Goal: Ask a question: Seek information or help from site administrators or community

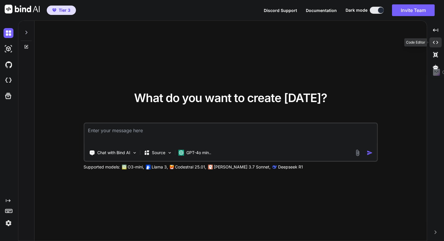
click at [436, 41] on icon "Created with Pixso." at bounding box center [435, 42] width 5 height 5
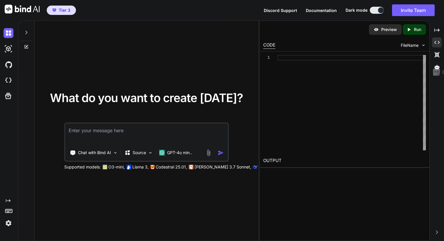
click at [307, 57] on div at bounding box center [351, 102] width 148 height 95
type textarea "x"
type textarea "c"
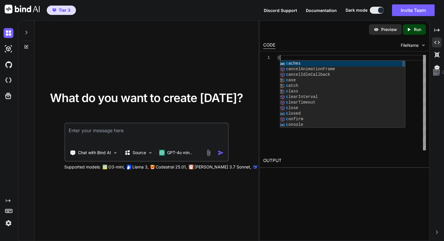
type textarea "x"
type textarea "cl"
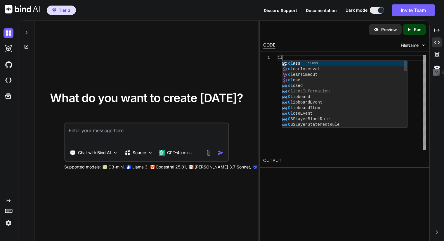
type textarea "x"
type textarea "cla"
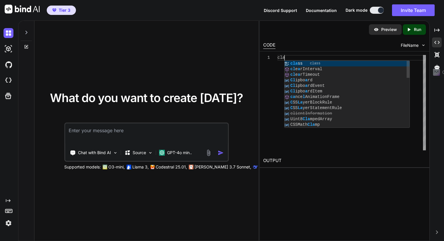
type textarea "x"
type textarea "clau"
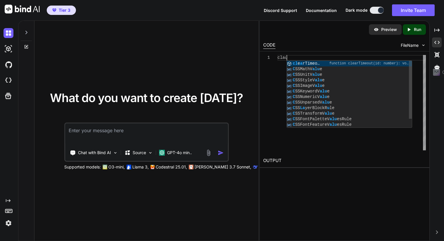
type textarea "x"
type textarea "[PERSON_NAME]"
type textarea "x"
type textarea "[PERSON_NAME]"
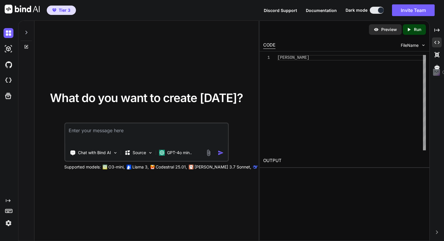
type textarea "x"
type textarea "[PERSON_NAME]"
type textarea "x"
type textarea "[PERSON_NAME]"
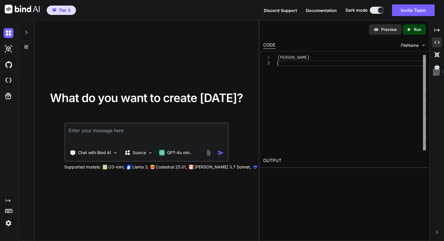
scroll to position [5, 0]
type textarea "x"
type textarea "[PERSON_NAME]"
type textarea "x"
type textarea "clau"
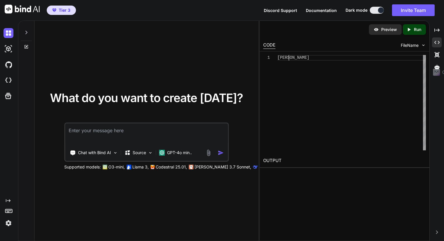
type textarea "x"
type textarea "cla"
type textarea "x"
type textarea "cl"
type textarea "x"
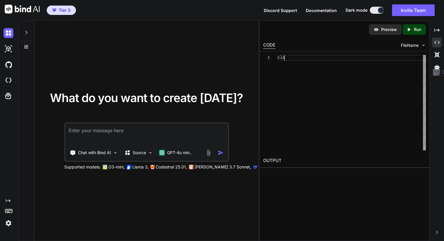
type textarea "c"
type textarea "x"
click at [80, 130] on textarea at bounding box center [146, 134] width 163 height 22
type textarea "c"
type textarea "x"
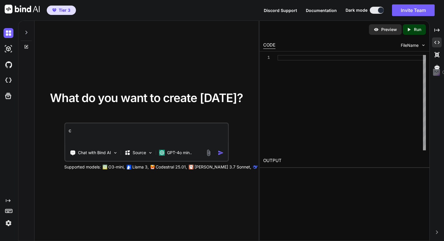
type textarea "ca"
type textarea "x"
type textarea "can"
type textarea "x"
type textarea "can"
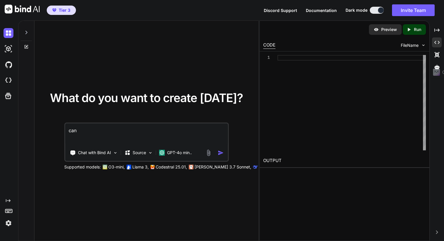
type textarea "x"
type textarea "can y"
type textarea "x"
type textarea "can yo"
type textarea "x"
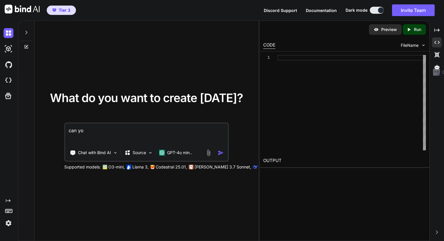
type textarea "can you"
type textarea "x"
type textarea "can you"
type textarea "x"
type textarea "can you u"
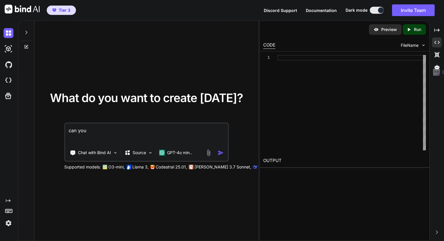
type textarea "x"
type textarea "can you us"
type textarea "x"
type textarea "can you use"
type textarea "x"
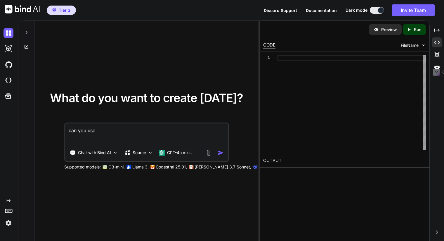
type textarea "can you use"
type textarea "x"
type textarea "can you use c"
type textarea "x"
type textarea "can you use cl"
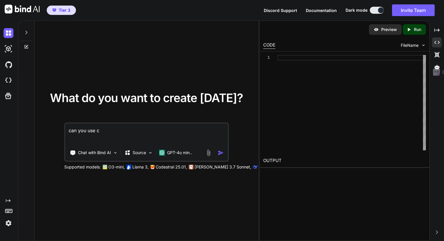
type textarea "x"
type textarea "can you use cla"
type textarea "x"
type textarea "can you use clau"
type textarea "x"
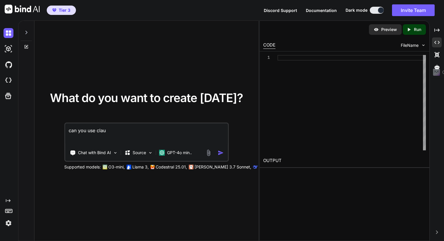
type textarea "can you use [PERSON_NAME]"
type textarea "x"
type textarea "can you use [PERSON_NAME]"
type textarea "x"
type textarea "can you use [PERSON_NAME]"
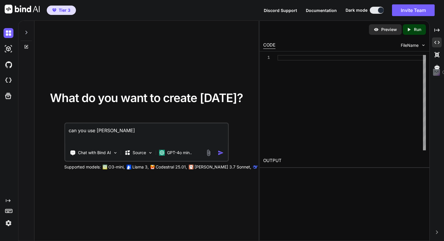
type textarea "x"
type textarea "can you use [PERSON_NAME]"
type textarea "x"
type textarea "can you use [PERSON_NAME] co"
type textarea "x"
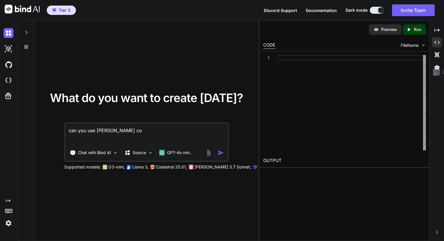
type textarea "can you use [PERSON_NAME]"
type textarea "x"
type textarea "can you use [PERSON_NAME] code"
type textarea "x"
type textarea "can you use [PERSON_NAME] code"
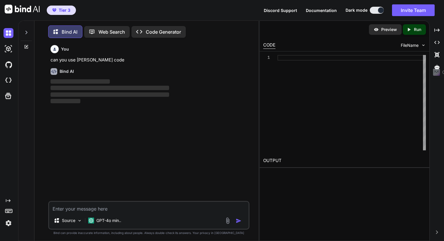
scroll to position [2, 0]
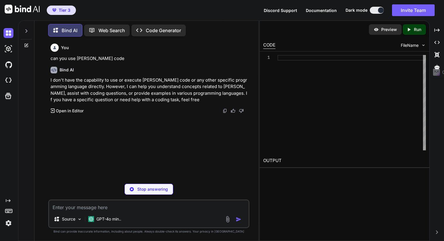
type textarea "x"
